Goal: Transaction & Acquisition: Subscribe to service/newsletter

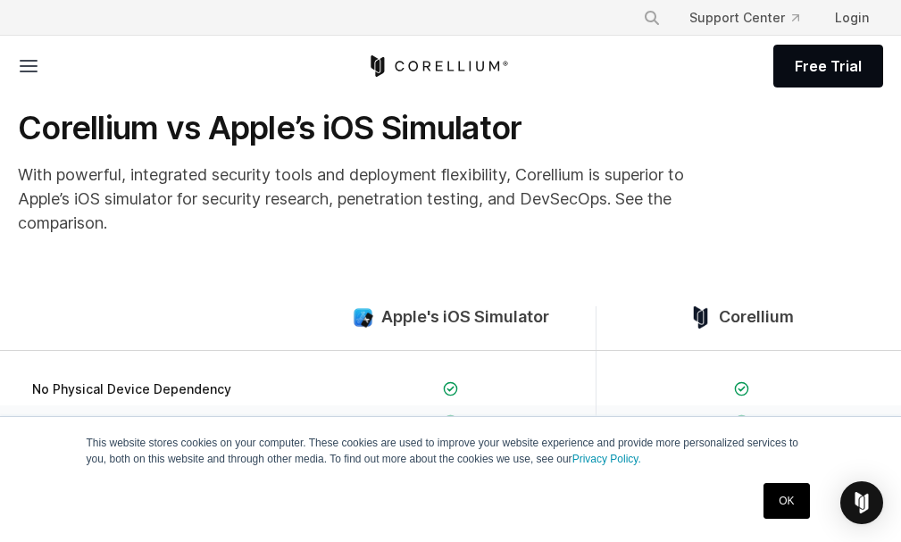
click at [786, 490] on link "OK" at bounding box center [787, 501] width 46 height 36
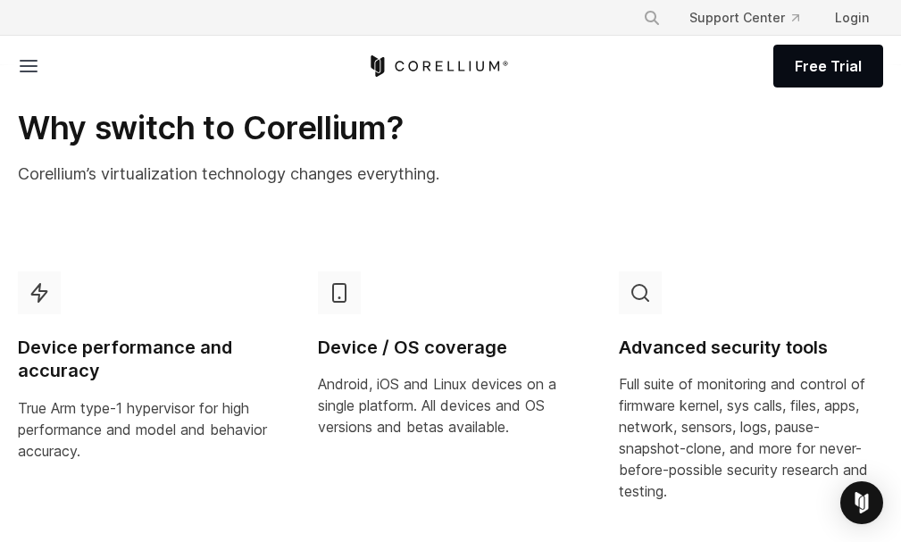
scroll to position [804, 0]
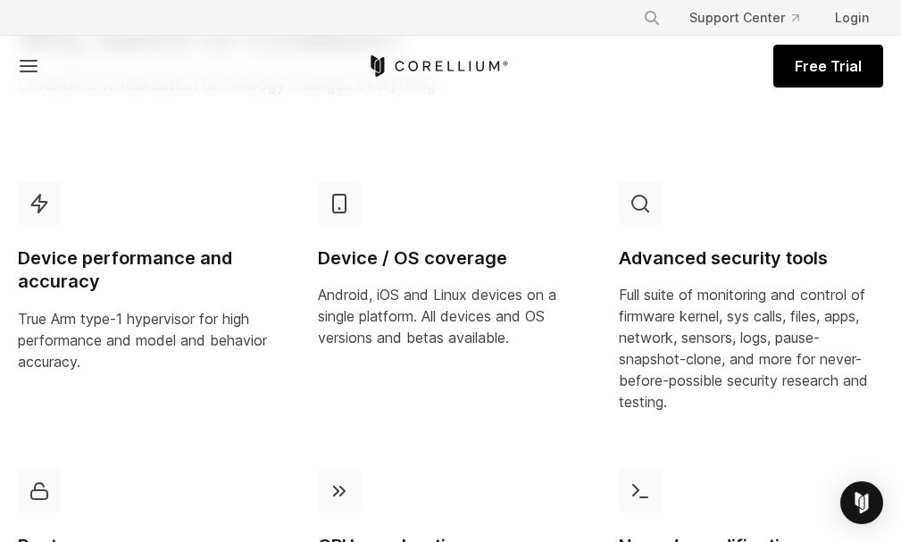
click at [796, 70] on link "Free Trial" at bounding box center [829, 66] width 110 height 43
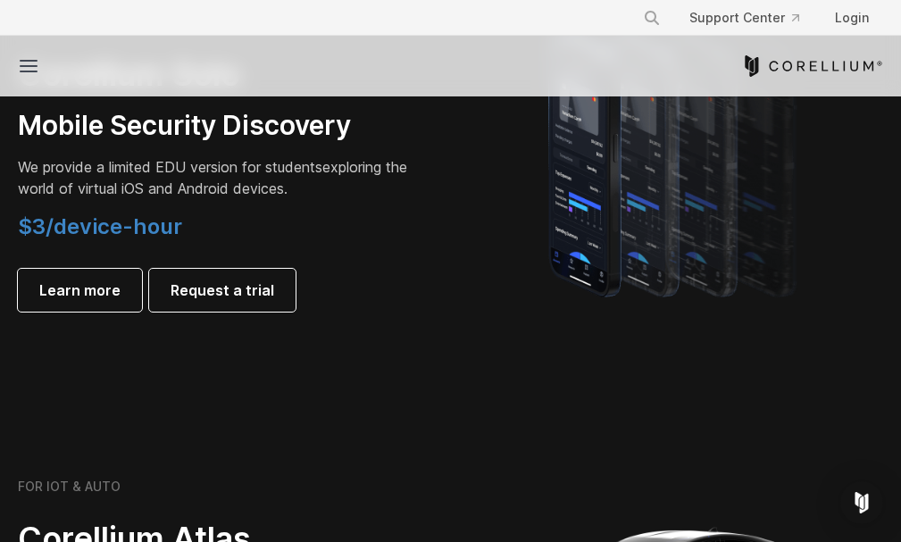
scroll to position [1161, 0]
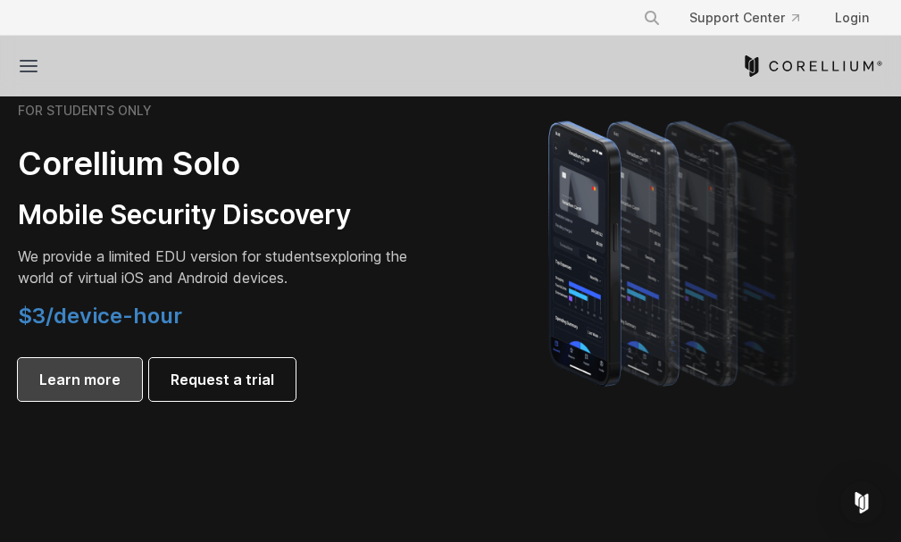
click at [75, 377] on span "Learn more" at bounding box center [79, 379] width 81 height 21
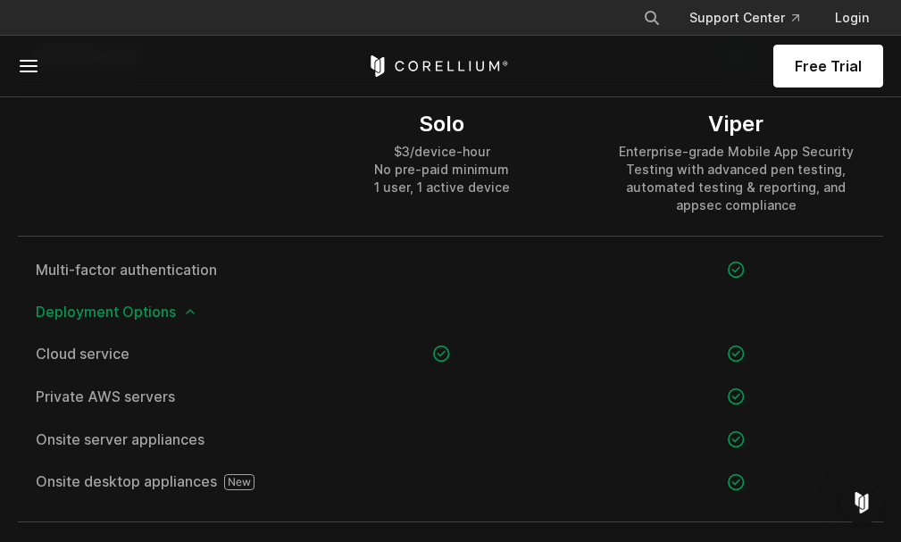
scroll to position [2412, 0]
